Goal: Transaction & Acquisition: Book appointment/travel/reservation

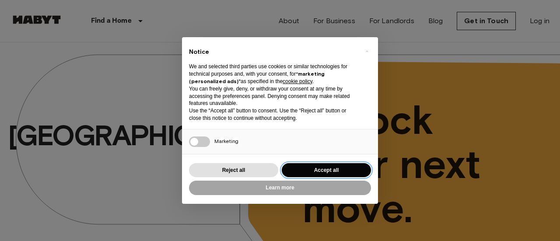
click at [338, 169] on button "Accept all" at bounding box center [326, 170] width 89 height 14
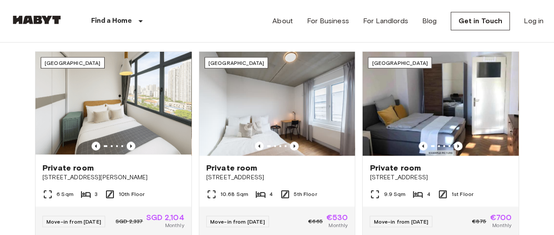
scroll to position [331, 0]
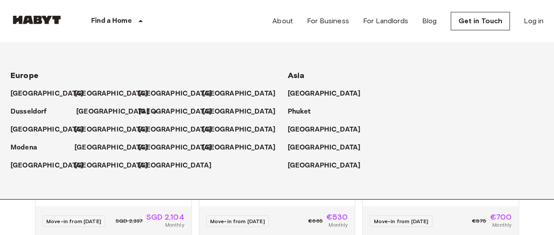
click at [91, 107] on p "[GEOGRAPHIC_DATA]" at bounding box center [112, 111] width 73 height 11
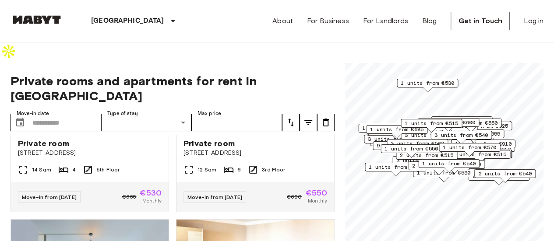
scroll to position [509, 0]
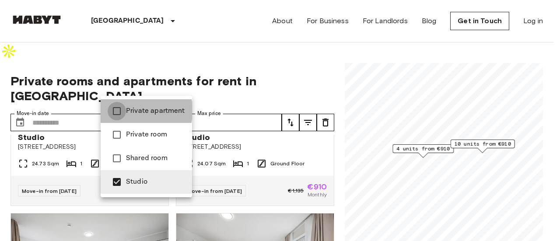
type input "**********"
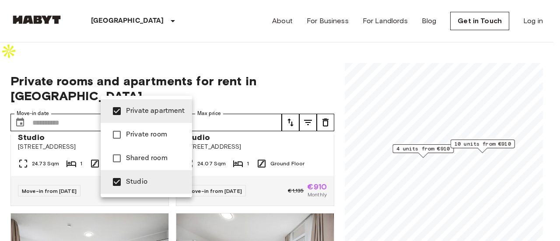
click at [168, 39] on div at bounding box center [280, 120] width 560 height 241
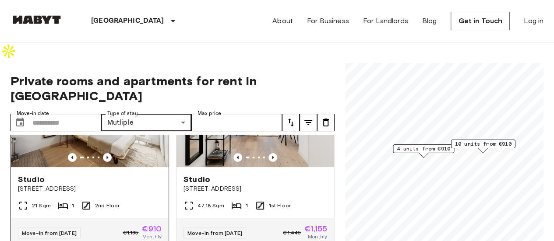
scroll to position [77, 0]
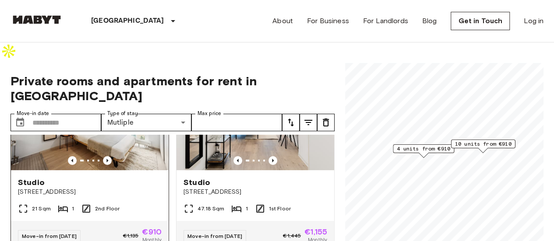
click at [32, 177] on span "Studio" at bounding box center [31, 182] width 27 height 11
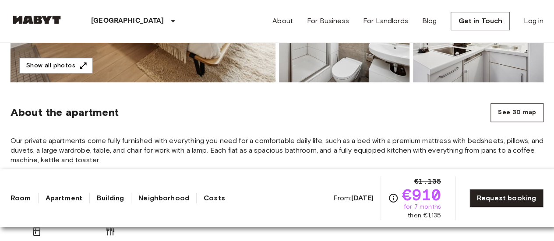
scroll to position [303, 0]
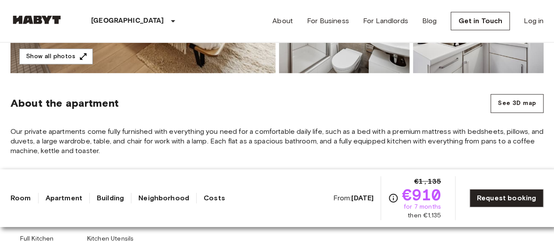
click at [163, 127] on span "Our private apartments come fully furnished with everything you need for a comf…" at bounding box center [277, 141] width 533 height 29
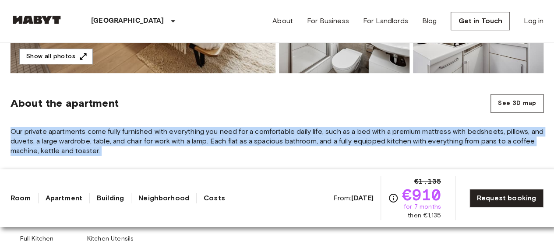
click at [163, 127] on span "Our private apartments come fully furnished with everything you need for a comf…" at bounding box center [277, 141] width 533 height 29
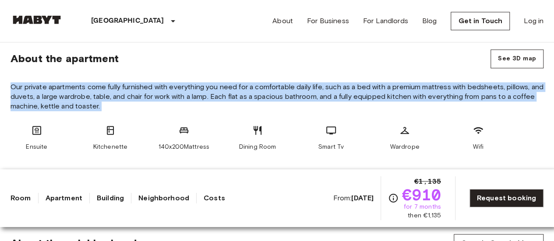
scroll to position [348, 0]
click at [197, 82] on span "Our private apartments come fully furnished with everything you need for a comf…" at bounding box center [277, 96] width 533 height 29
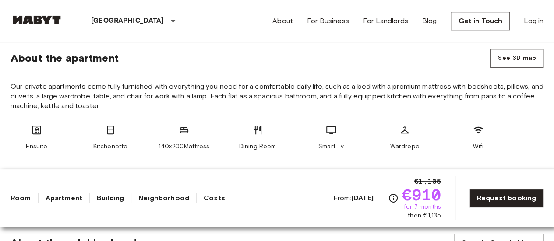
click at [197, 82] on span "Our private apartments come fully furnished with everything you need for a comf…" at bounding box center [277, 96] width 533 height 29
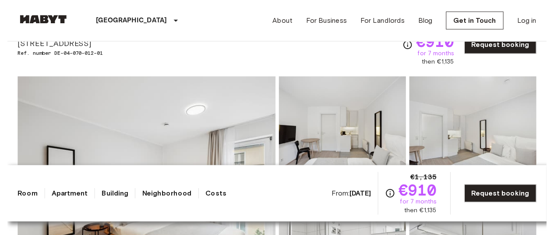
scroll to position [0, 0]
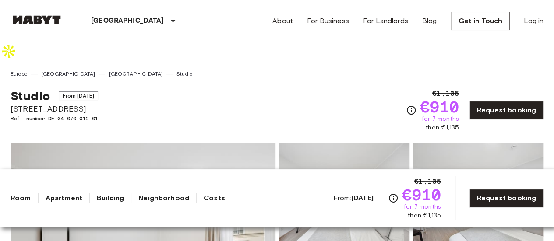
click at [42, 22] on img at bounding box center [37, 19] width 53 height 9
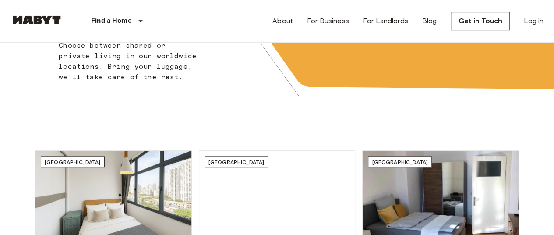
scroll to position [53, 0]
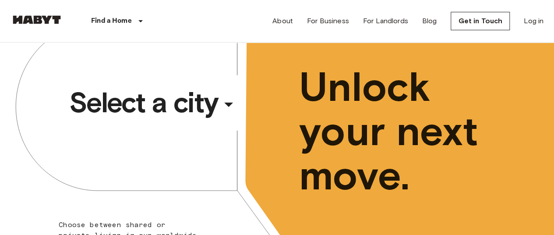
click at [222, 102] on div "​" at bounding box center [240, 111] width 90 height 18
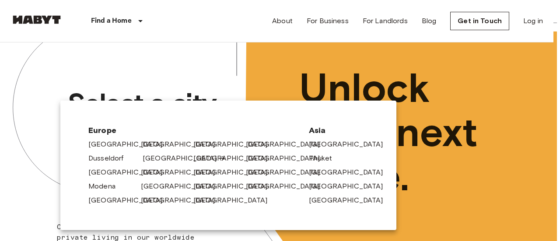
click at [160, 158] on link "[GEOGRAPHIC_DATA]" at bounding box center [184, 158] width 83 height 11
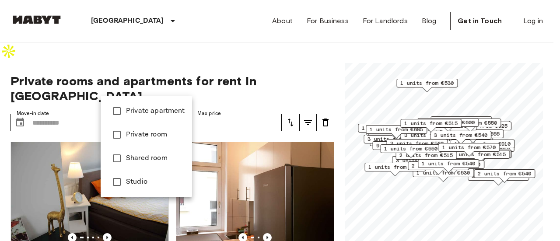
click at [115, 88] on div at bounding box center [280, 120] width 560 height 241
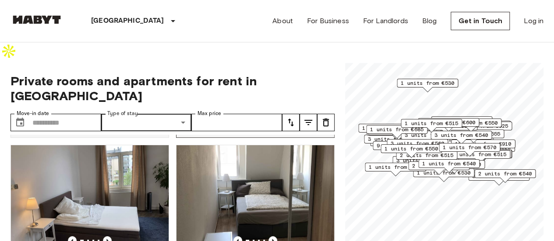
scroll to position [259, 0]
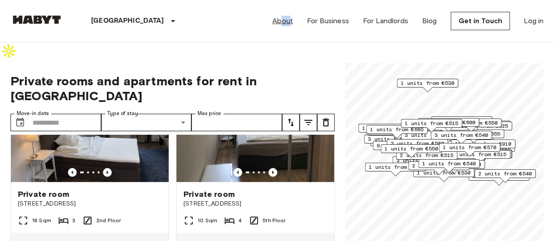
drag, startPoint x: 287, startPoint y: 30, endPoint x: 294, endPoint y: 21, distance: 11.2
click at [294, 21] on div "About For Business For Landlords Blog Get in Touch Log in" at bounding box center [407, 21] width 271 height 42
click at [293, 21] on link "About" at bounding box center [282, 21] width 21 height 11
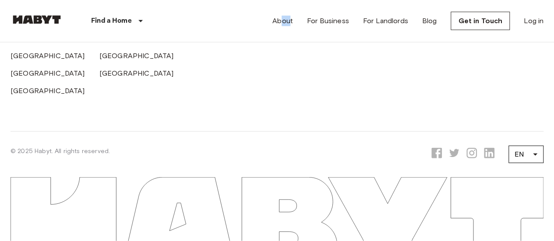
scroll to position [2896, 0]
